Goal: Task Accomplishment & Management: Complete application form

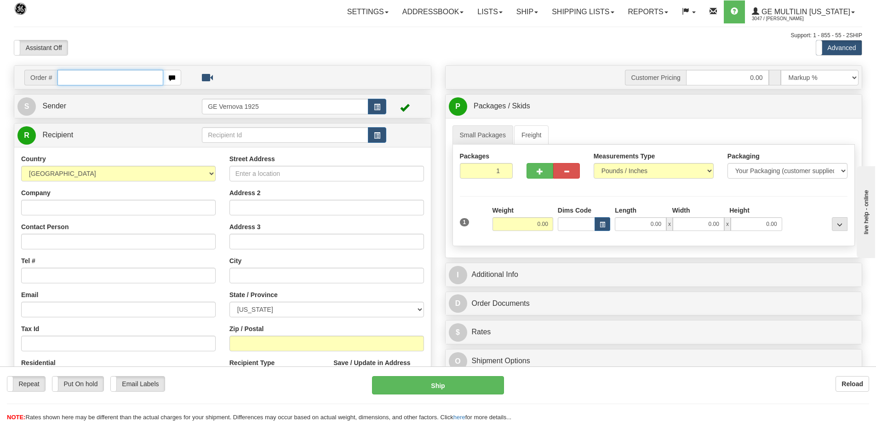
click at [92, 80] on input "text" at bounding box center [110, 78] width 106 height 16
type input "86679682"
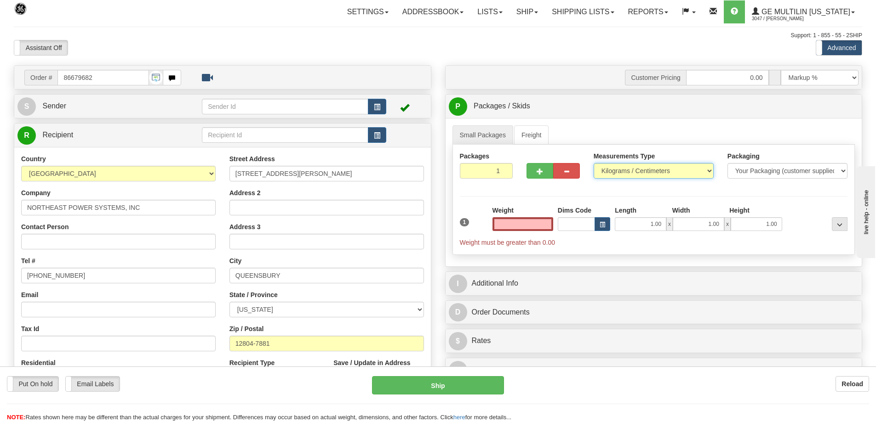
type input "0.00"
click at [708, 171] on select "Pounds / Inches Kilograms / Centimeters" at bounding box center [653, 171] width 120 height 16
select select "0"
click at [593, 163] on select "Pounds / Inches Kilograms / Centimeters" at bounding box center [653, 171] width 120 height 16
click at [551, 225] on input "0.00" at bounding box center [522, 224] width 61 height 14
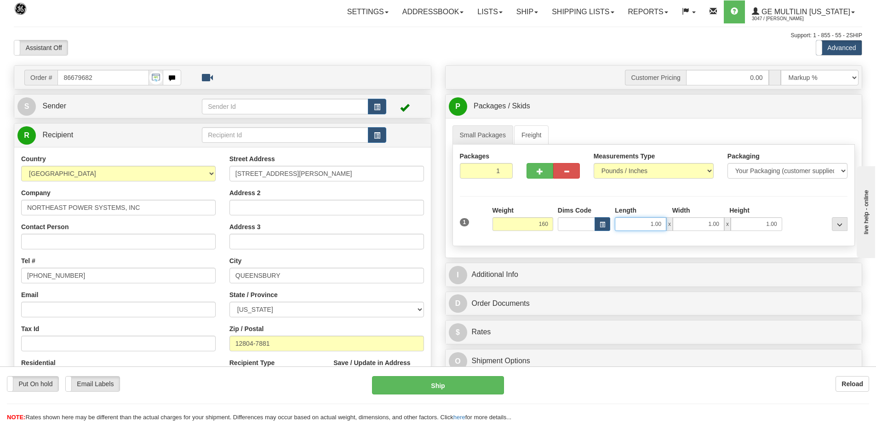
type input "160.00"
click at [666, 222] on input "1.00" at bounding box center [640, 224] width 51 height 14
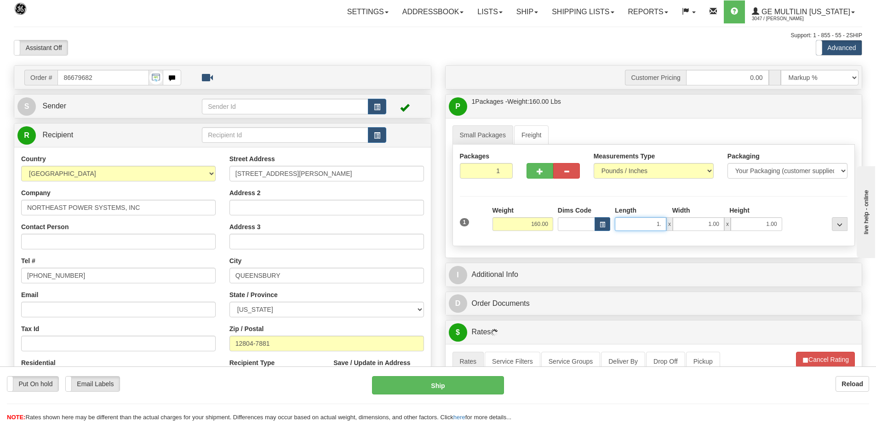
type input "1"
type input "34.00"
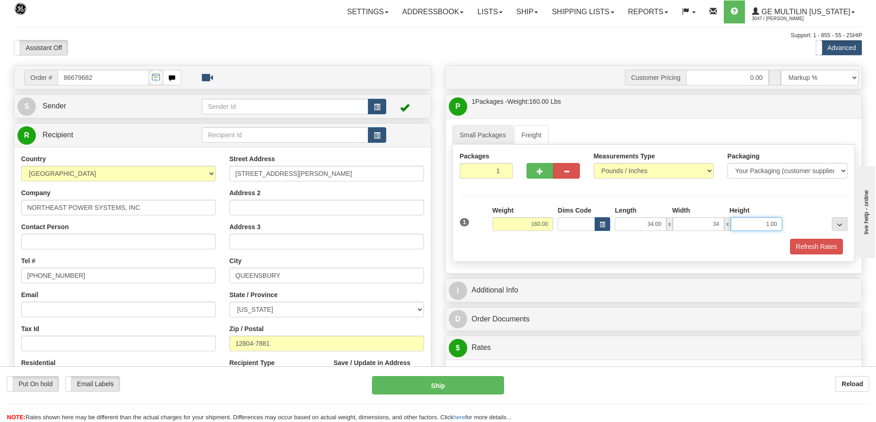
type input "34.00"
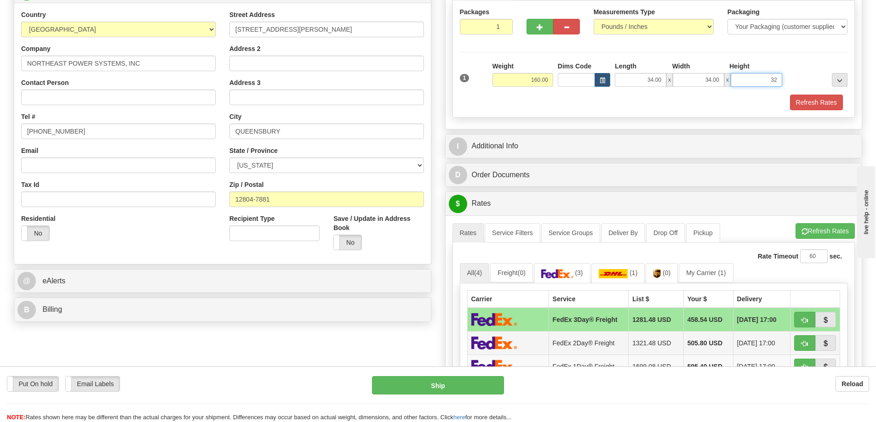
scroll to position [184, 0]
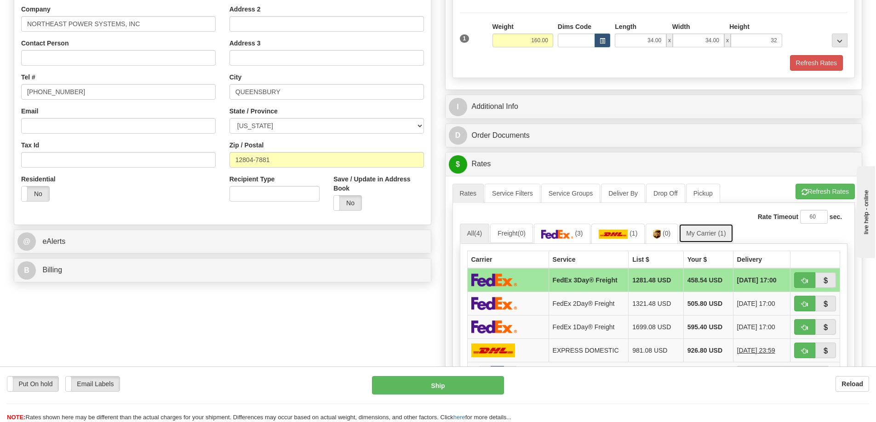
type input "32.00"
click at [703, 231] on link "My Carrier (1)" at bounding box center [705, 233] width 54 height 19
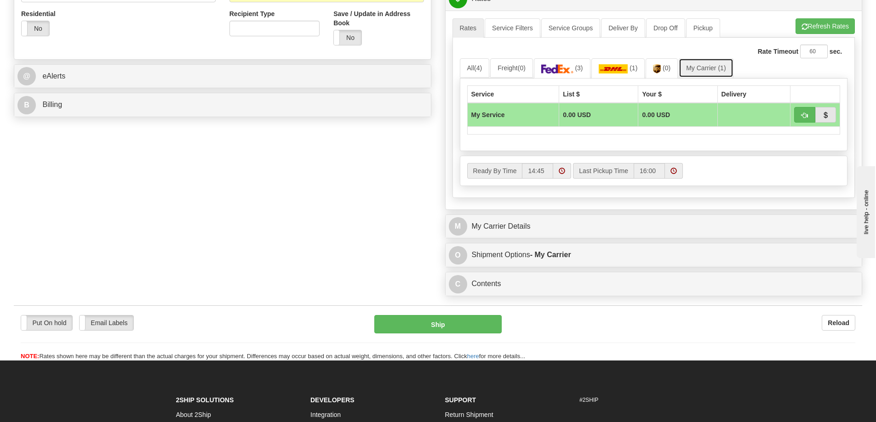
scroll to position [368, 0]
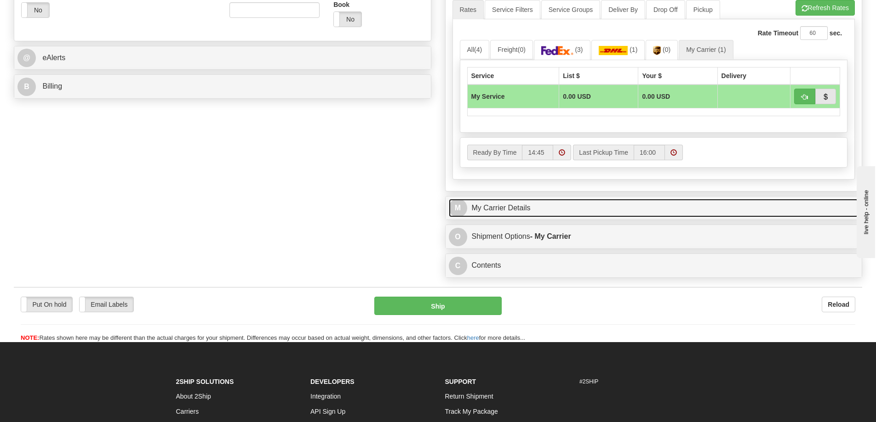
click at [512, 207] on link "M My Carrier Details" at bounding box center [654, 208] width 410 height 19
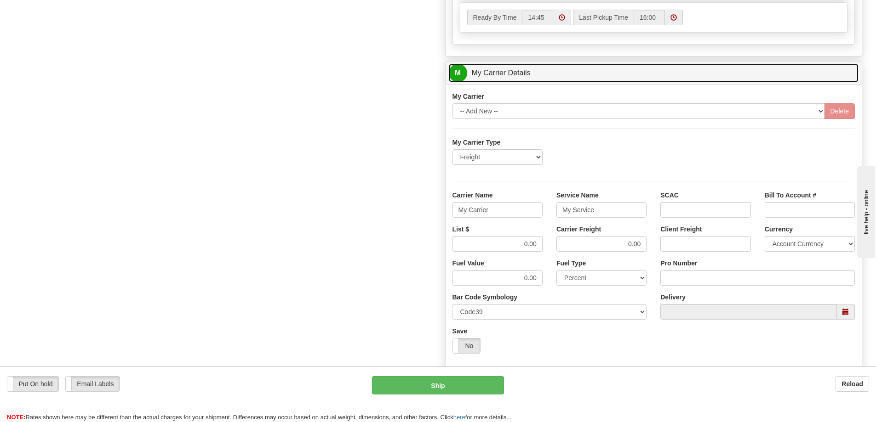
scroll to position [506, 0]
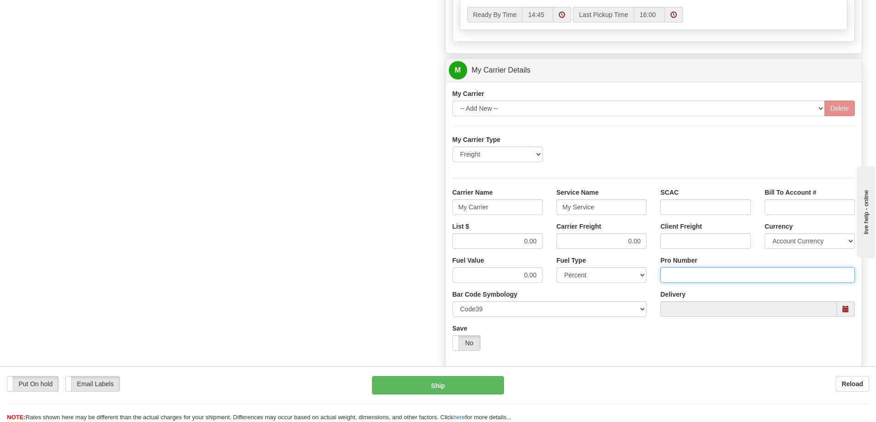
click at [688, 276] on input "Pro Number" at bounding box center [757, 276] width 194 height 16
type input "106504067600"
click at [491, 210] on input "My Carrier" at bounding box center [497, 208] width 90 height 16
type input "M"
type input "[PERSON_NAME]"
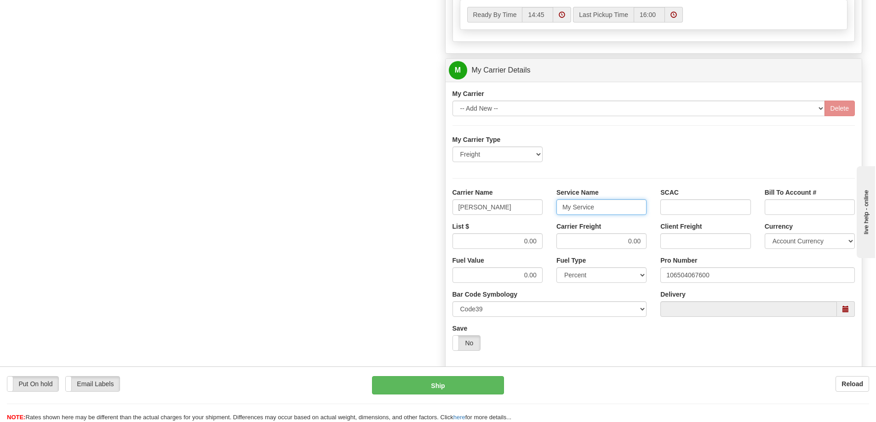
click at [599, 209] on input "My Service" at bounding box center [601, 208] width 90 height 16
type input "M"
type input "LTL"
click at [539, 242] on input "0.00" at bounding box center [497, 242] width 90 height 16
type input "0"
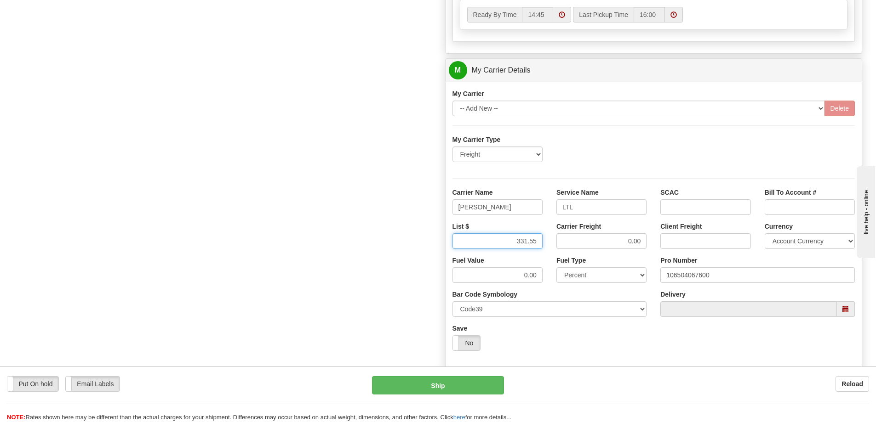
type input "331.55"
click at [645, 239] on input "0.00" at bounding box center [601, 242] width 90 height 16
type input "0"
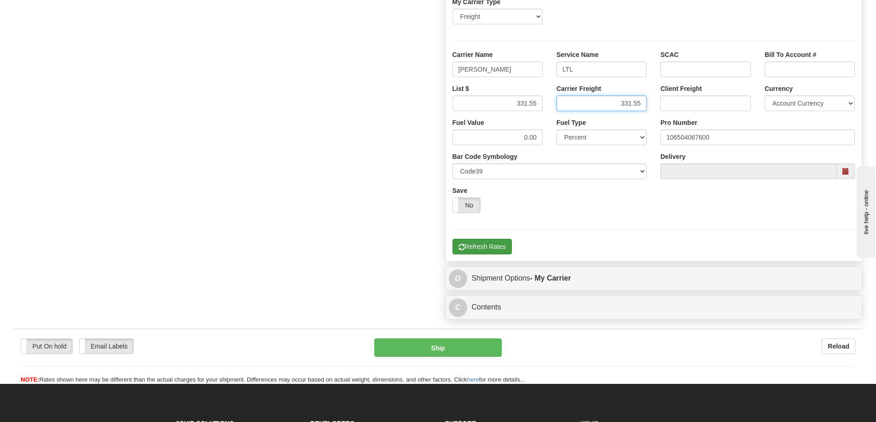
type input "331.55"
click at [482, 247] on button "Refresh Rates" at bounding box center [481, 247] width 59 height 16
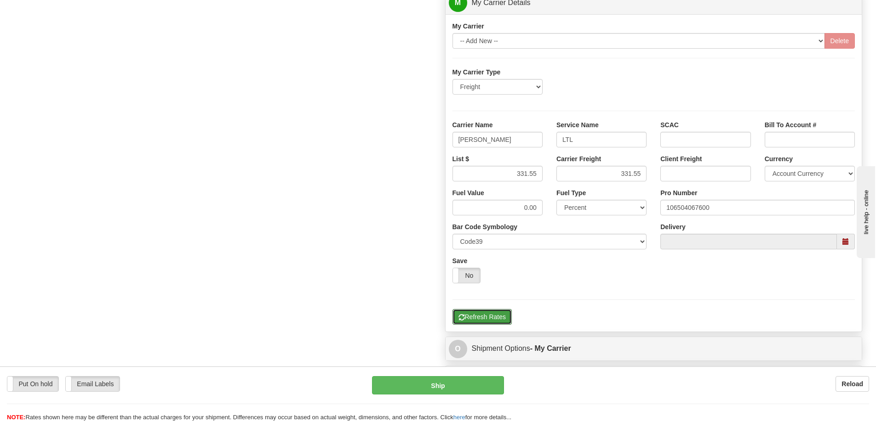
scroll to position [574, 0]
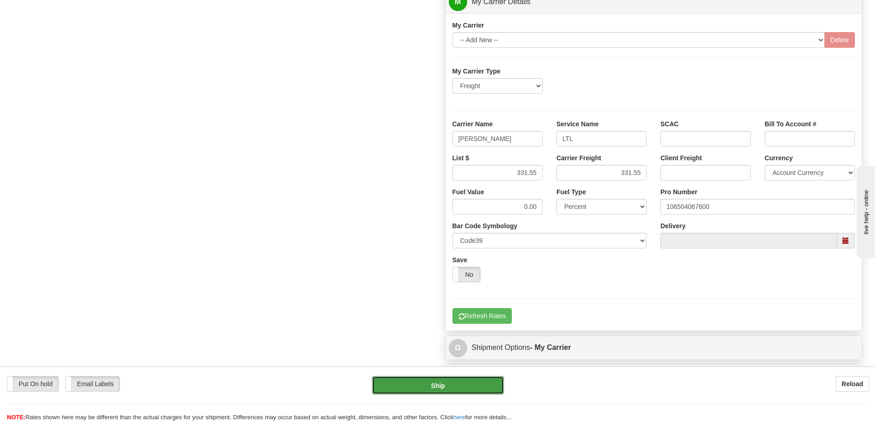
click at [444, 389] on button "Ship" at bounding box center [438, 385] width 132 height 18
type input "00"
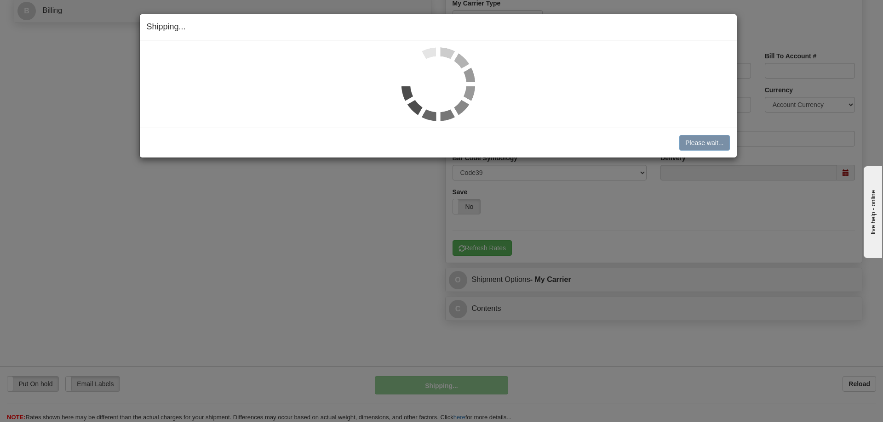
scroll to position [375, 0]
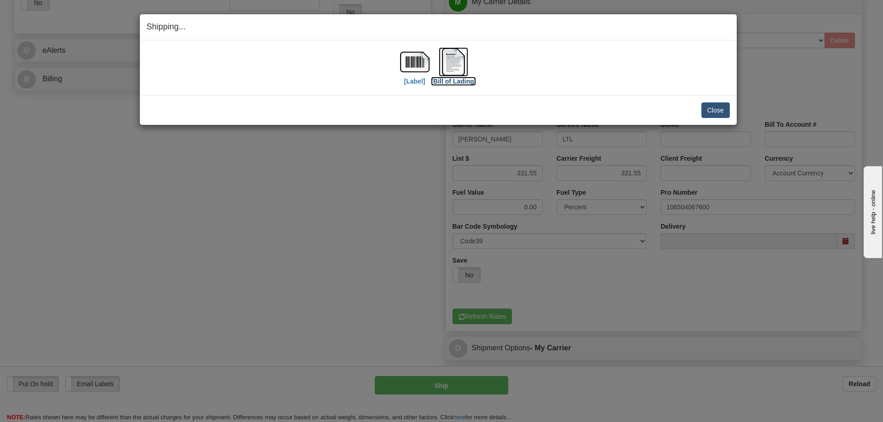
click at [462, 63] on img at bounding box center [453, 61] width 29 height 29
click at [701, 113] on button "Close" at bounding box center [715, 111] width 29 height 16
click at [731, 117] on div "Close [PERSON_NAME] Shipment and Quit Pickup Quit Pickup ONLY" at bounding box center [438, 110] width 597 height 30
